Goal: Task Accomplishment & Management: Complete application form

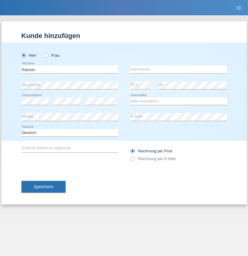
type input "Patrizio"
click at [179, 69] on input "text" at bounding box center [179, 70] width 97 height 8
type input "Munno"
select select "CH"
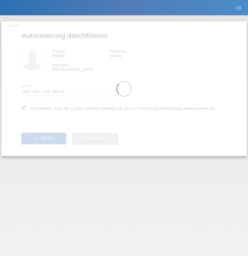
select select "1"
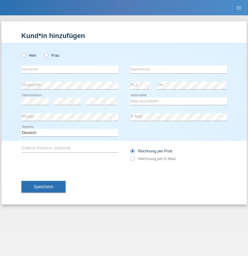
radio input "true"
click at [70, 69] on input "text" at bounding box center [70, 70] width 97 height 8
type input "Laeticia"
click at [179, 69] on input "text" at bounding box center [179, 70] width 97 height 8
type input "Mboka"
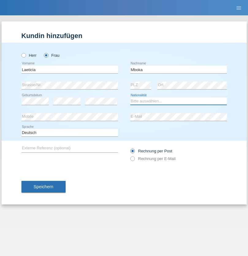
select select "CG"
select select "C"
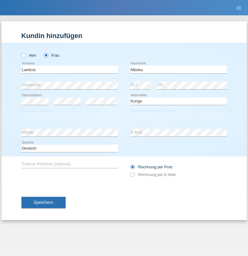
select select "29"
select select "12"
select select "1984"
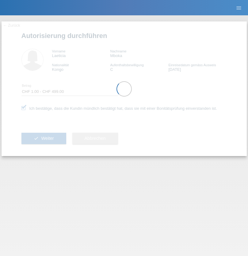
select select "1"
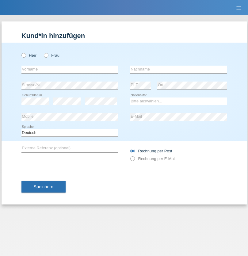
radio input "true"
click at [70, 69] on input "text" at bounding box center [70, 70] width 97 height 8
type input "Farkash"
click at [179, 69] on input "text" at bounding box center [179, 70] width 97 height 8
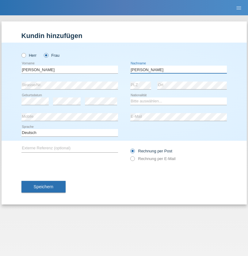
type input "Yolana"
select select "UA"
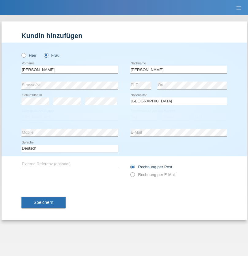
select select "C"
select select "09"
select select "12"
select select "2021"
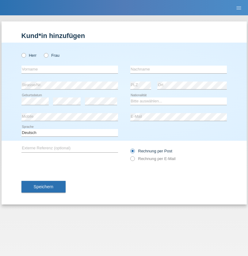
radio input "true"
click at [70, 69] on input "text" at bounding box center [70, 70] width 97 height 8
type input "K"
click at [179, 69] on input "text" at bounding box center [179, 70] width 97 height 8
type input "Keel"
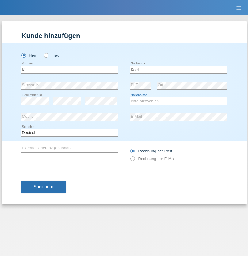
select select "CH"
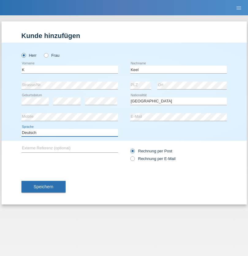
select select "en"
